Goal: Transaction & Acquisition: Purchase product/service

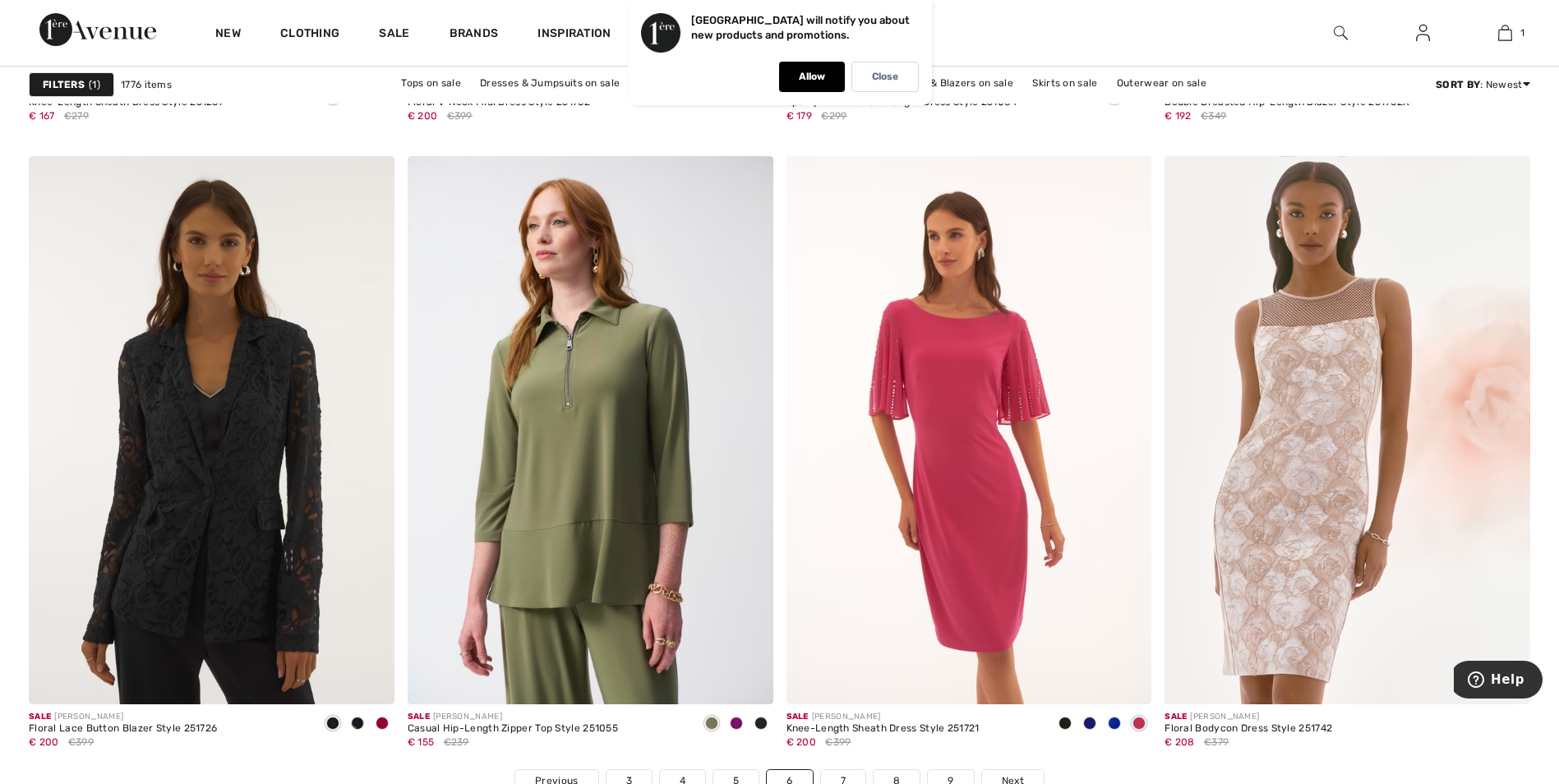
scroll to position [9201, 0]
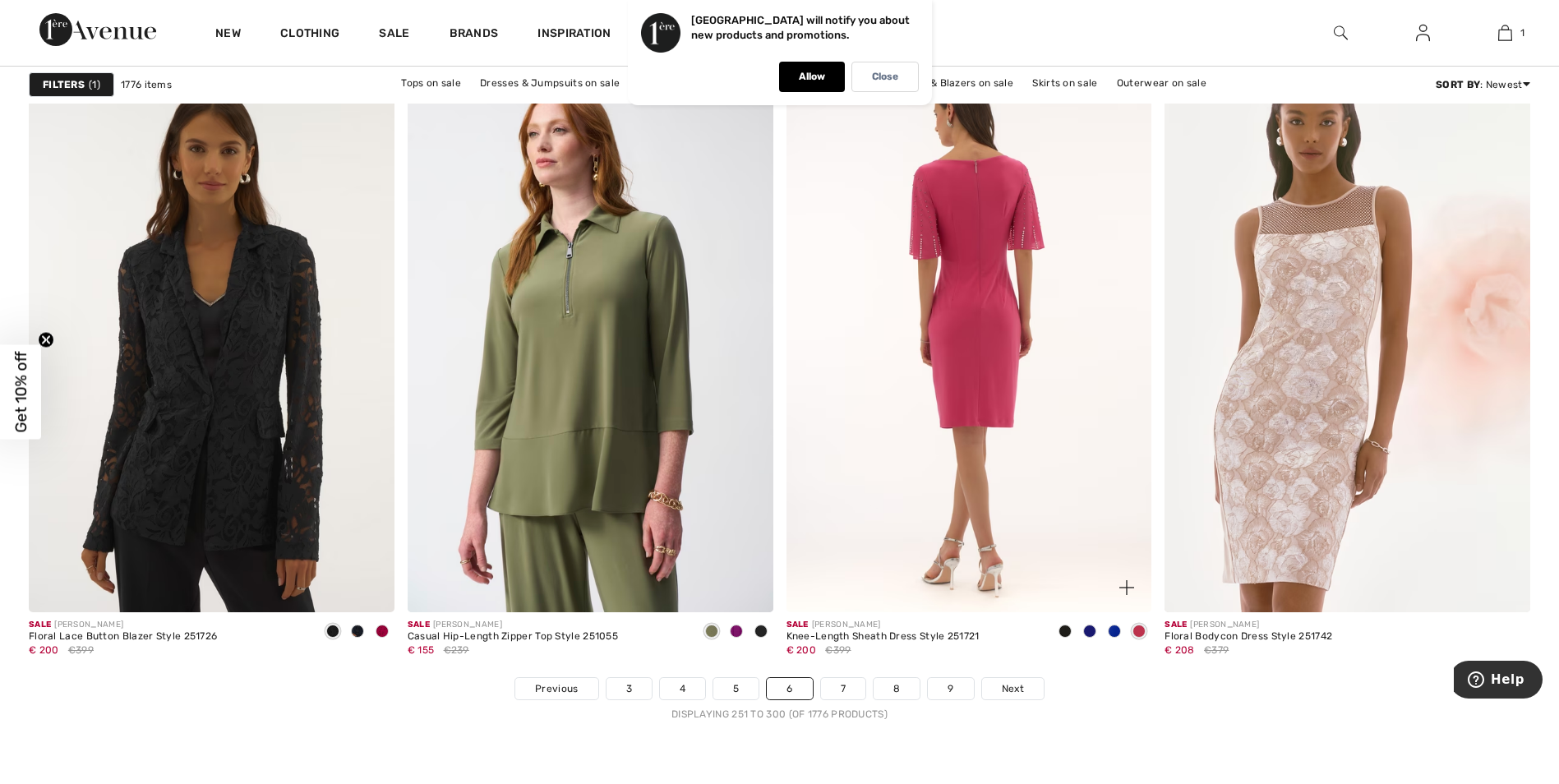
click at [988, 293] on img at bounding box center [969, 337] width 366 height 548
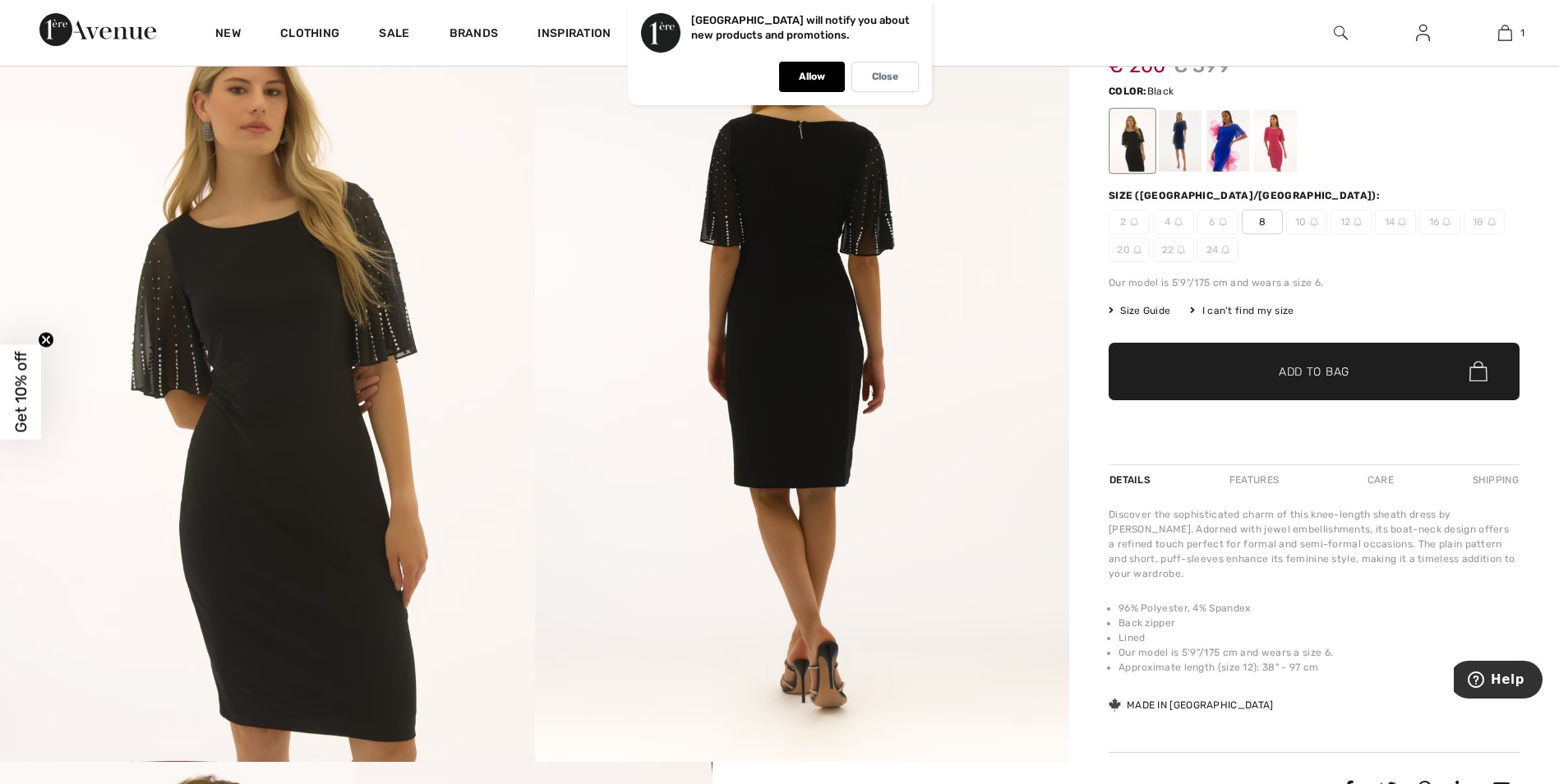
scroll to position [247, 0]
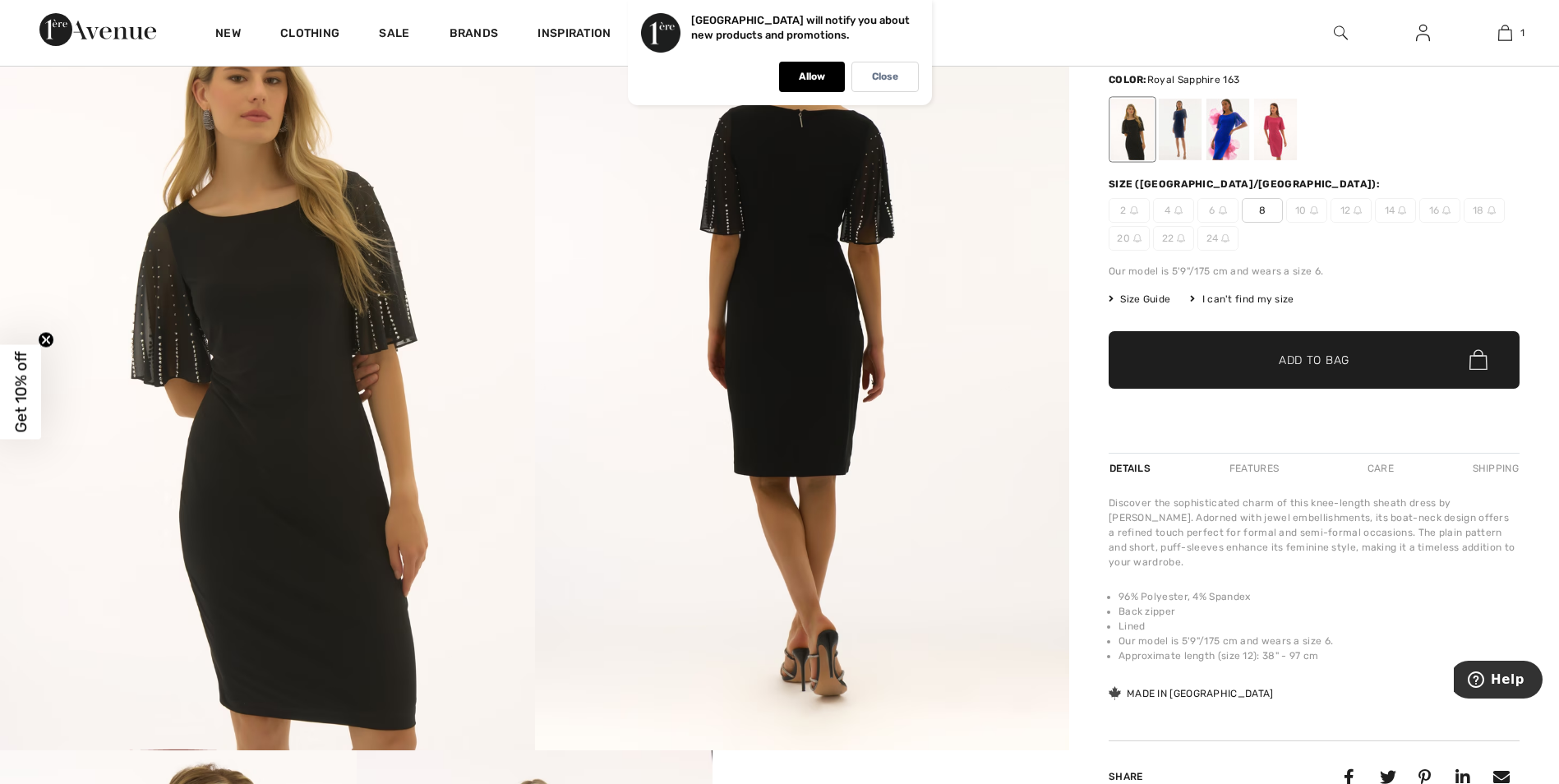
click at [1211, 142] on div at bounding box center [1227, 129] width 42 height 62
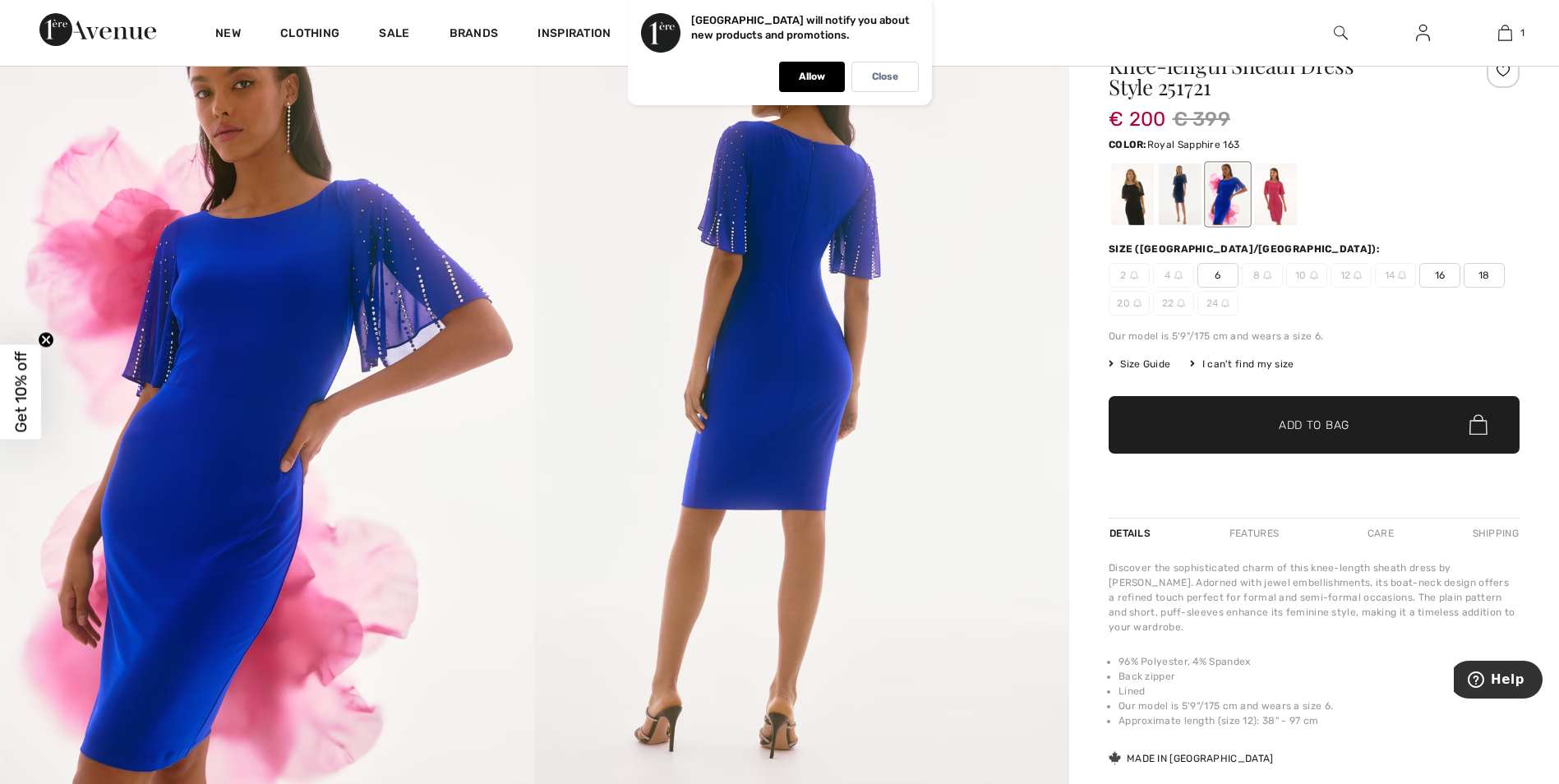
scroll to position [82, 0]
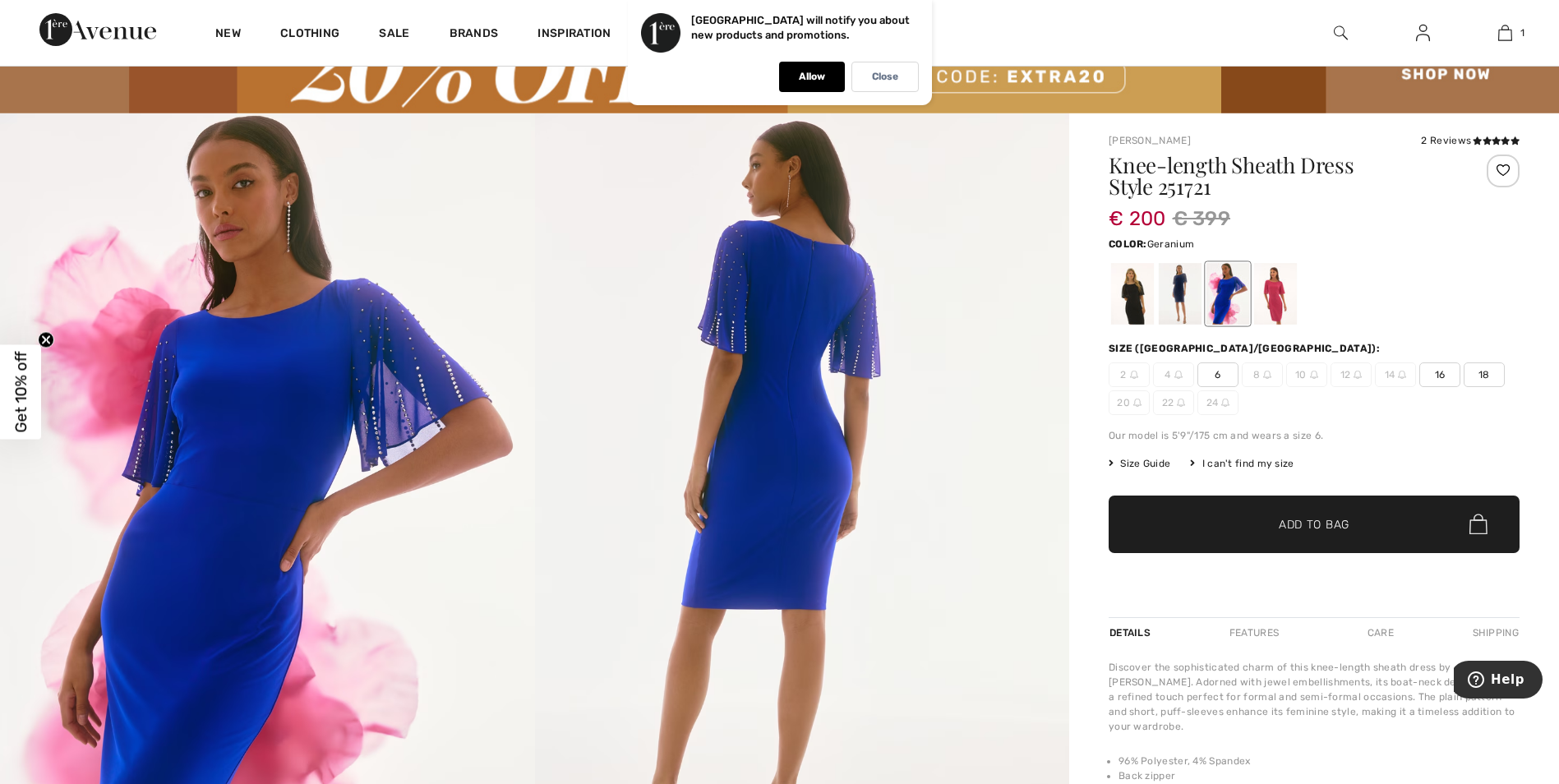
click at [1281, 296] on div at bounding box center [1275, 294] width 42 height 62
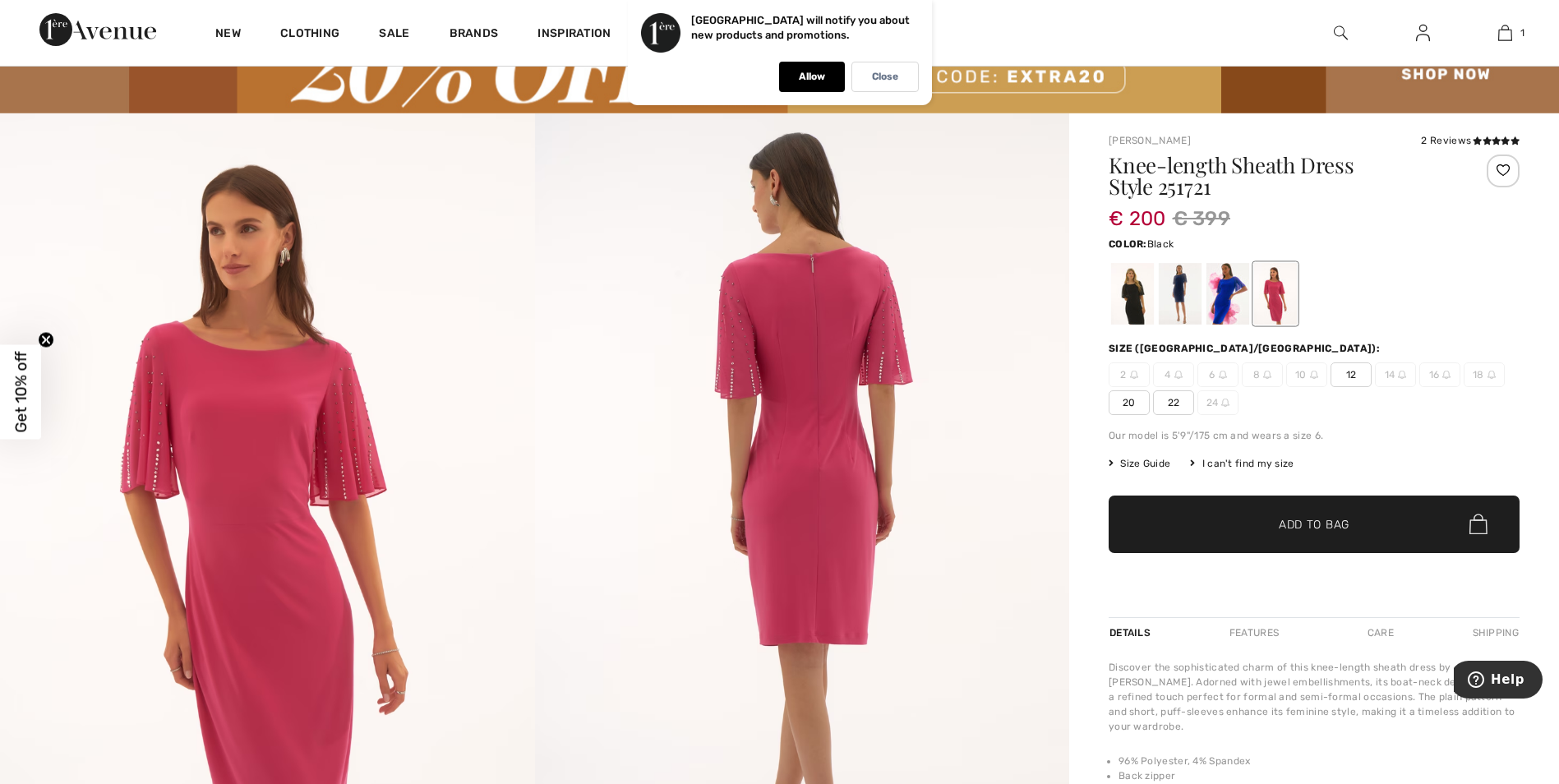
click at [1127, 292] on div at bounding box center [1132, 294] width 42 height 62
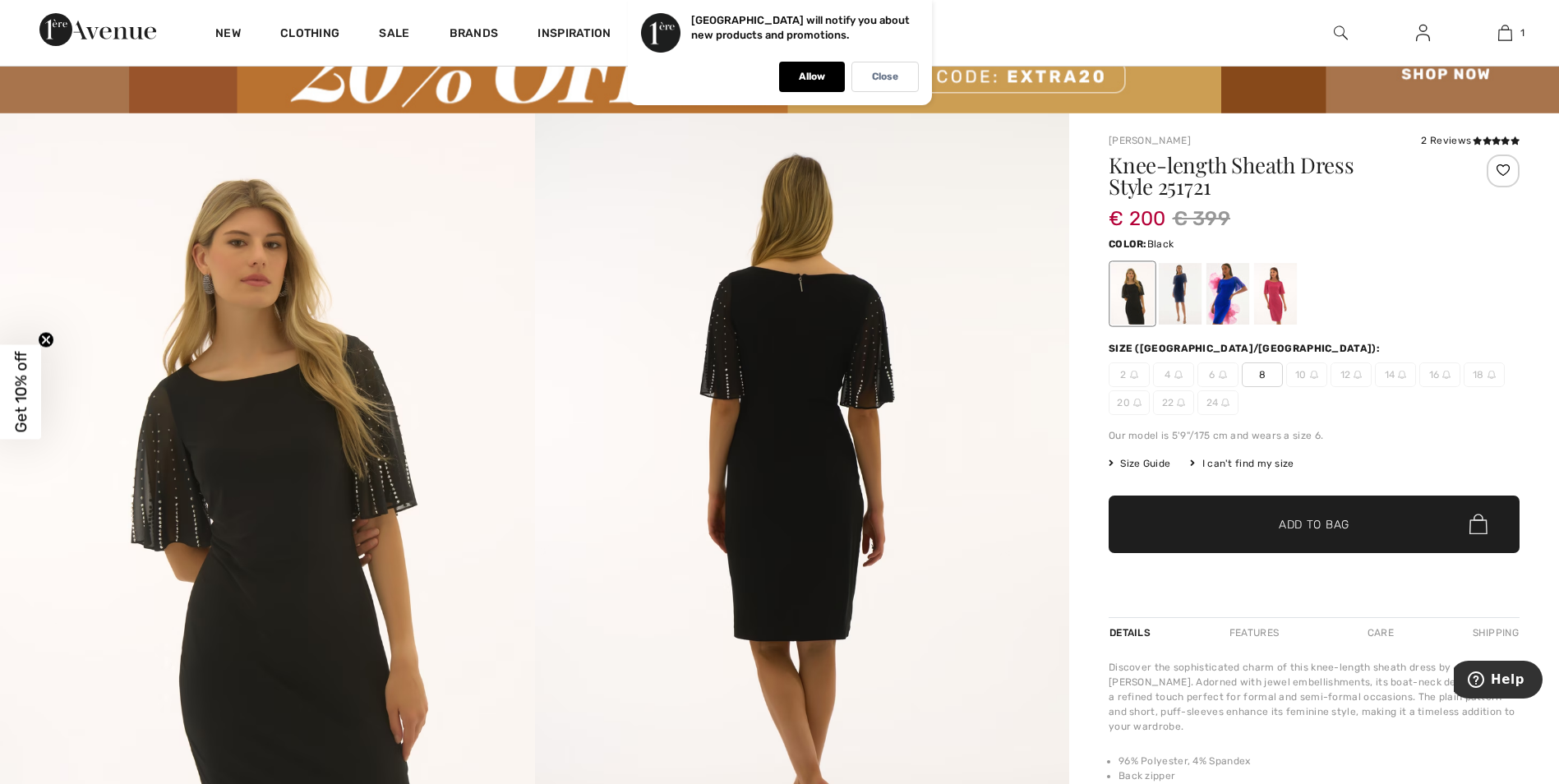
click at [1141, 465] on span "Size Guide" at bounding box center [1139, 464] width 62 height 15
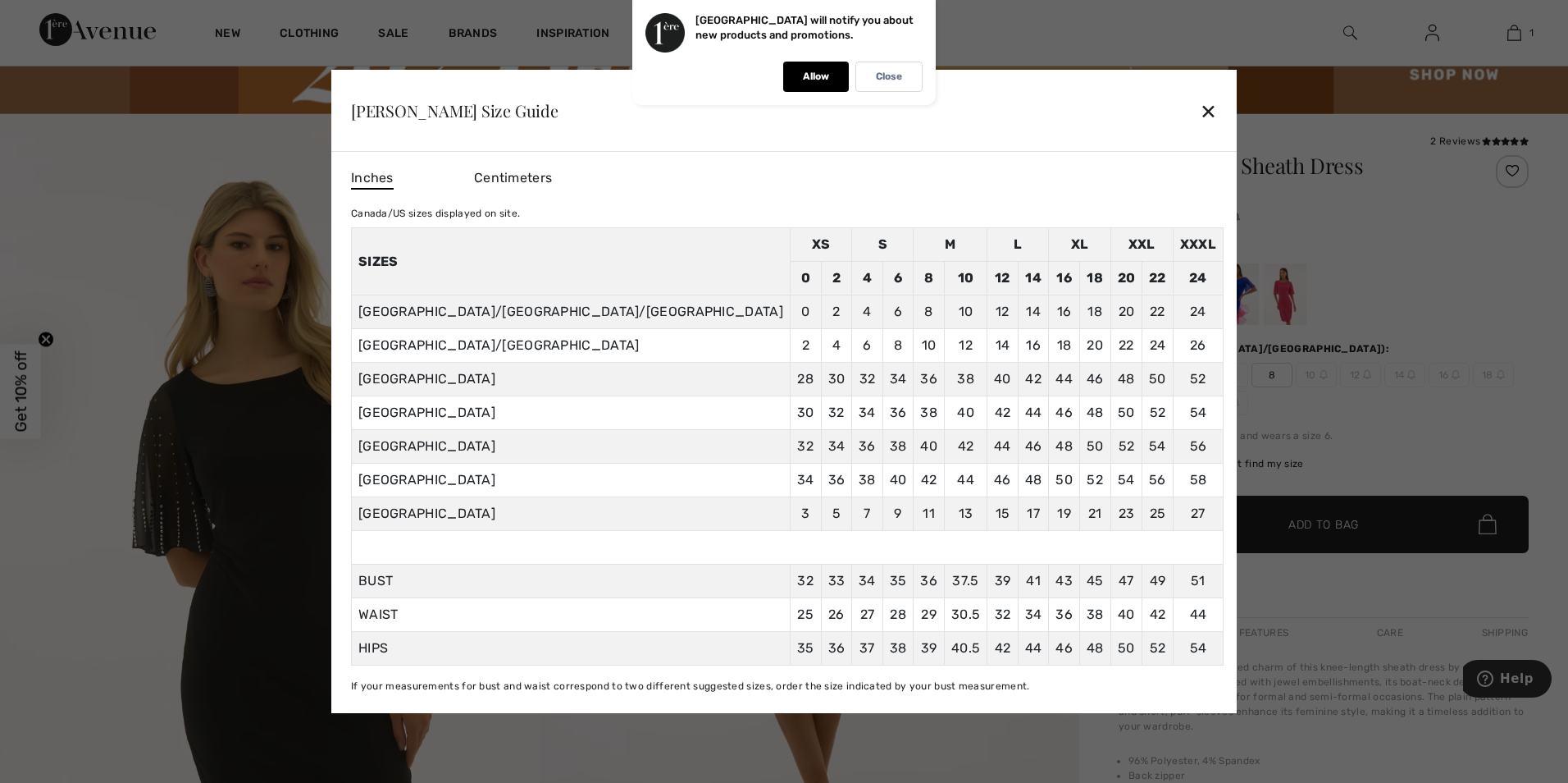
click at [1200, 107] on div "✕" at bounding box center [1208, 110] width 18 height 34
